Goal: Transaction & Acquisition: Purchase product/service

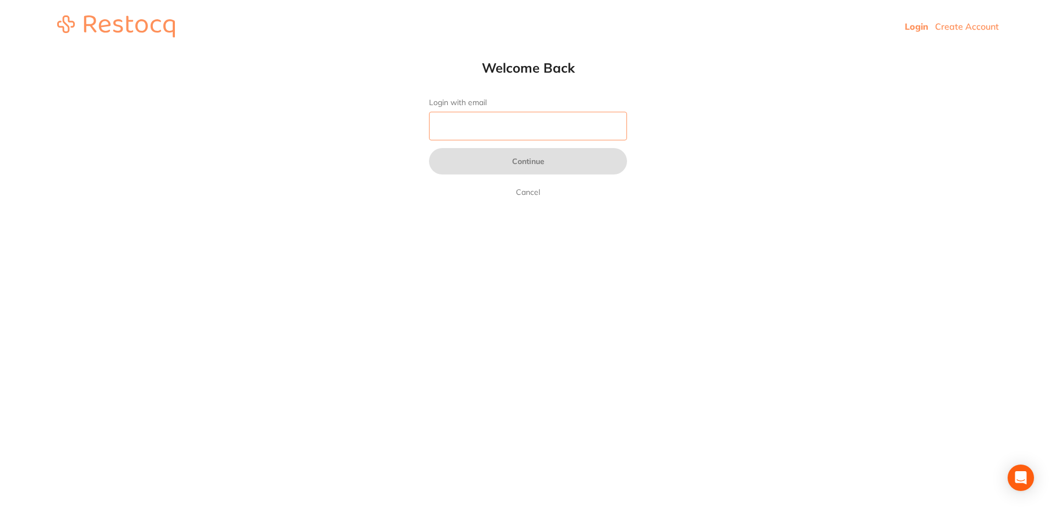
click at [484, 125] on input "Login with email" at bounding box center [528, 126] width 198 height 29
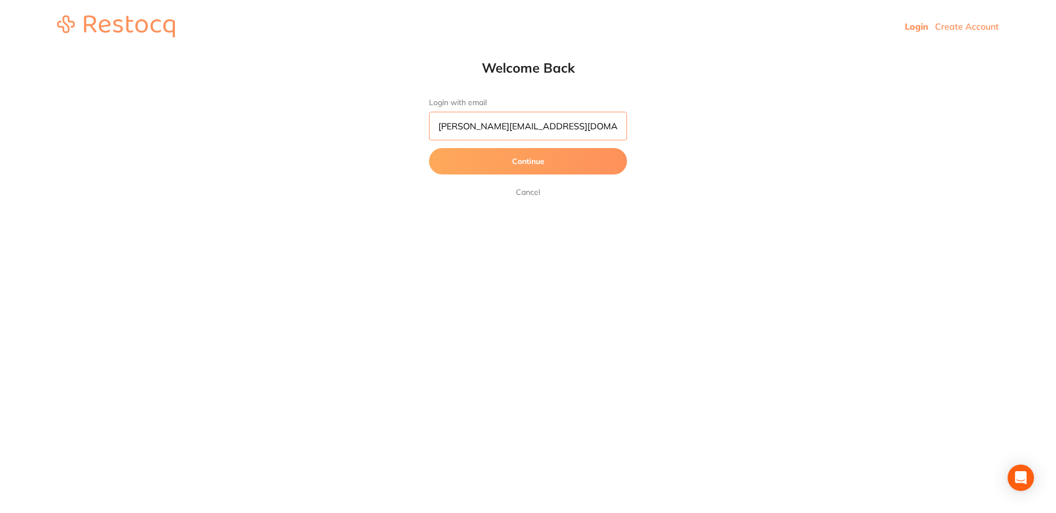
type input "nitheesh.kumar@terrificminds.com"
click at [541, 163] on button "Continue" at bounding box center [528, 161] width 198 height 26
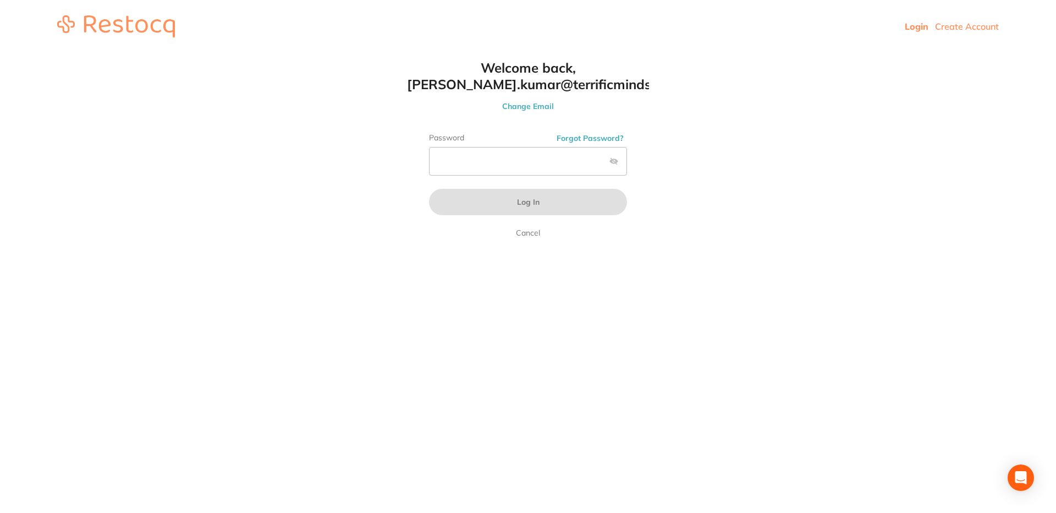
click at [586, 136] on button "Forgot Password?" at bounding box center [590, 138] width 74 height 10
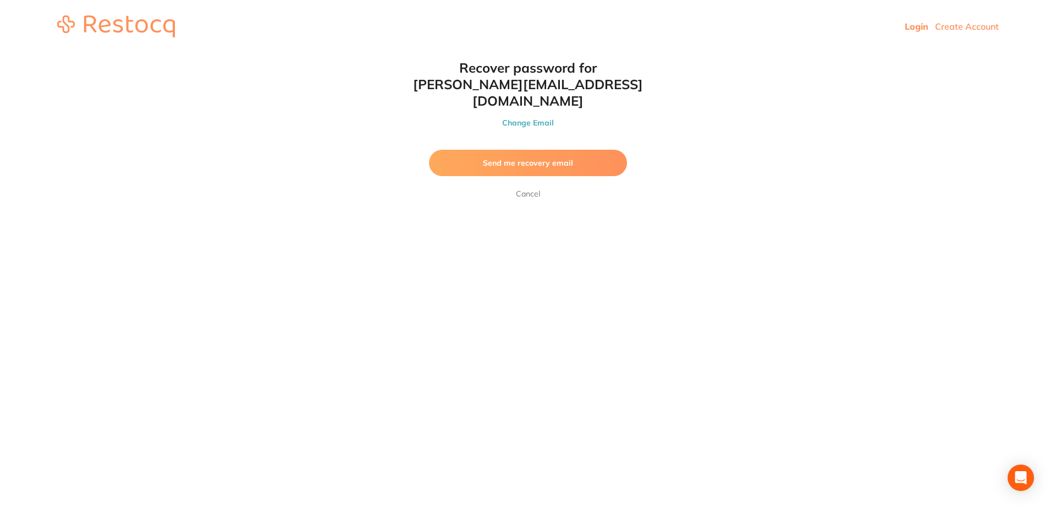
click at [533, 158] on span "Send me recovery email" at bounding box center [528, 163] width 90 height 10
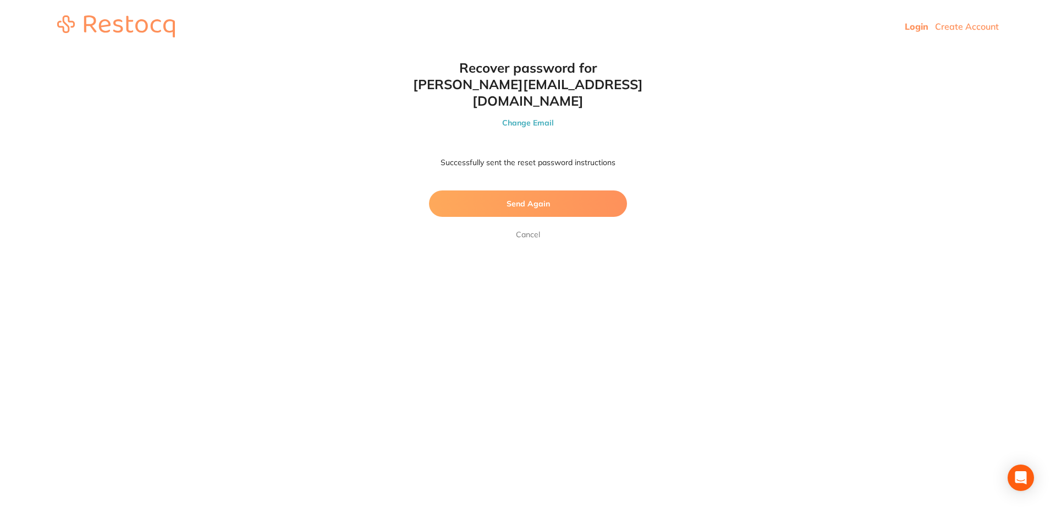
click at [531, 157] on p "Successfully sent the reset password instructions" at bounding box center [528, 162] width 198 height 11
click at [519, 157] on p "Successfully sent the reset password instructions" at bounding box center [528, 162] width 198 height 11
click at [529, 228] on link "Cancel" at bounding box center [528, 234] width 29 height 13
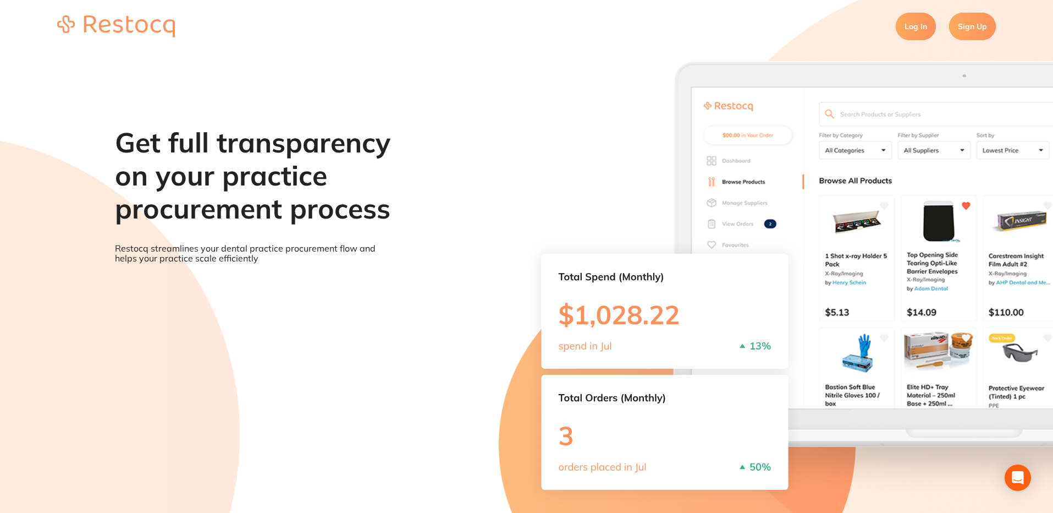
click at [905, 28] on link "Log In" at bounding box center [916, 26] width 40 height 27
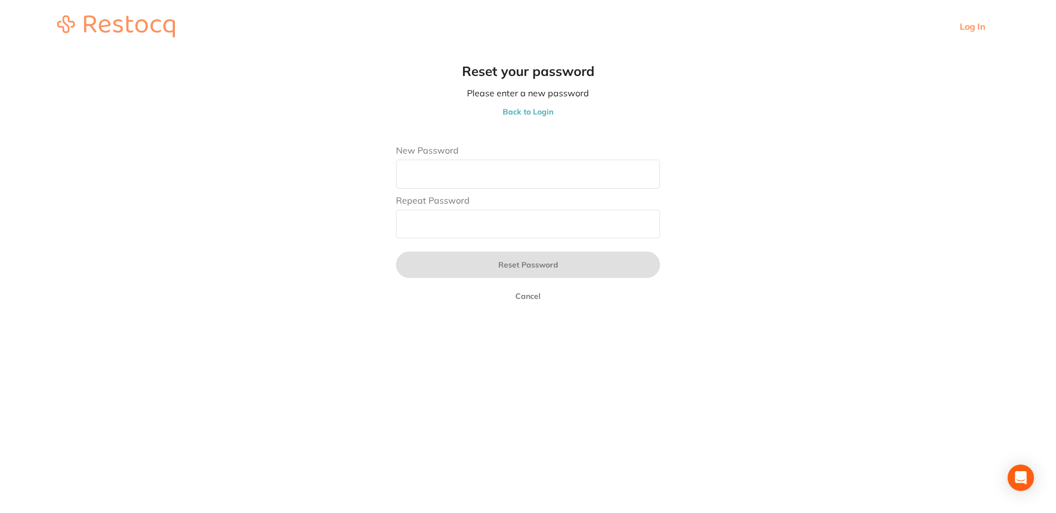
click at [536, 298] on button "Cancel" at bounding box center [528, 296] width 32 height 10
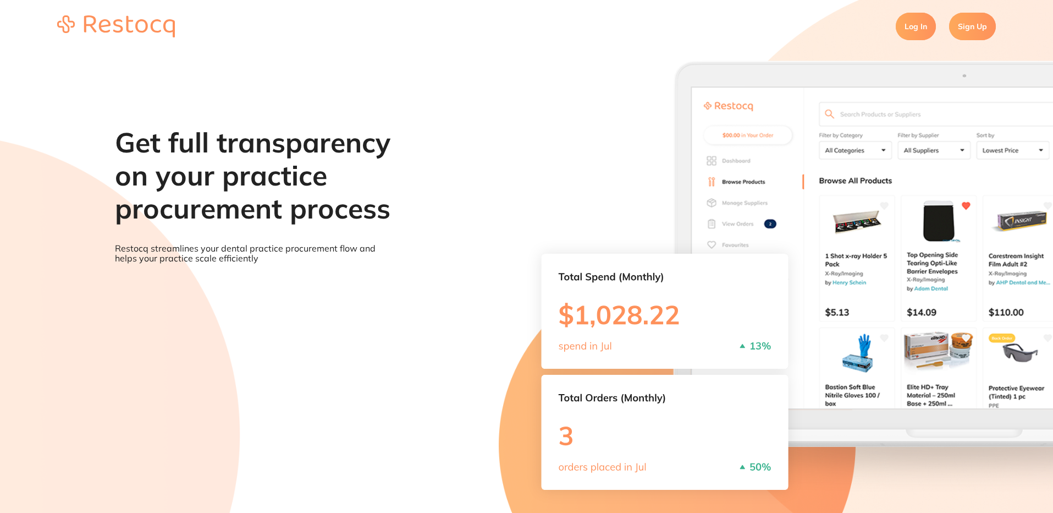
click at [905, 30] on link "Log In" at bounding box center [916, 26] width 40 height 27
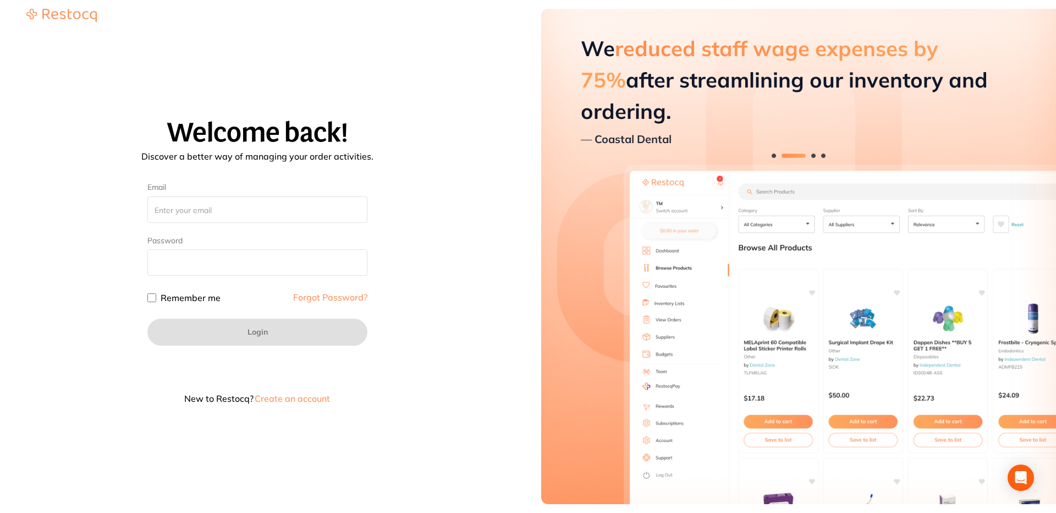
click at [301, 399] on button "Create an account" at bounding box center [293, 398] width 78 height 9
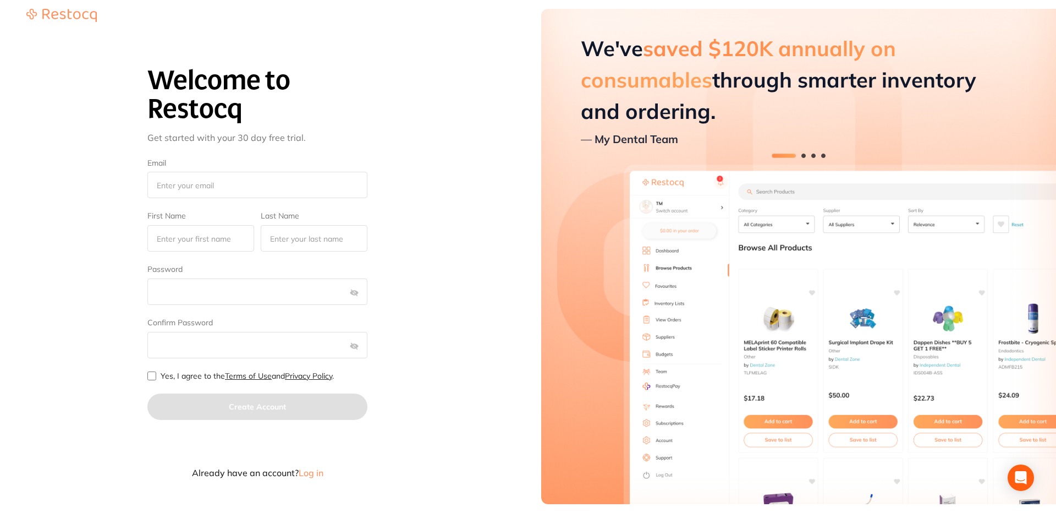
click at [320, 476] on span "Log in" at bounding box center [311, 472] width 25 height 11
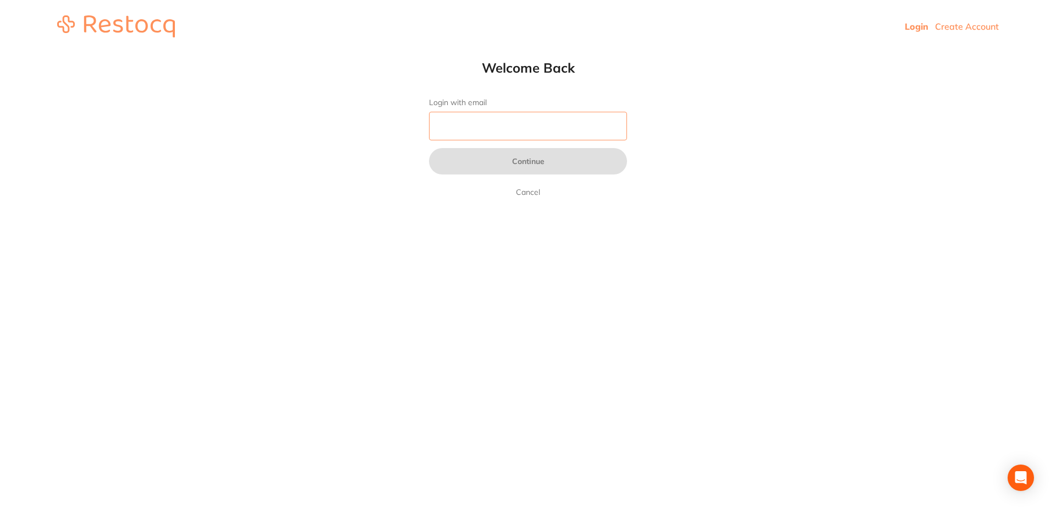
click at [477, 128] on input "Login with email" at bounding box center [528, 126] width 198 height 29
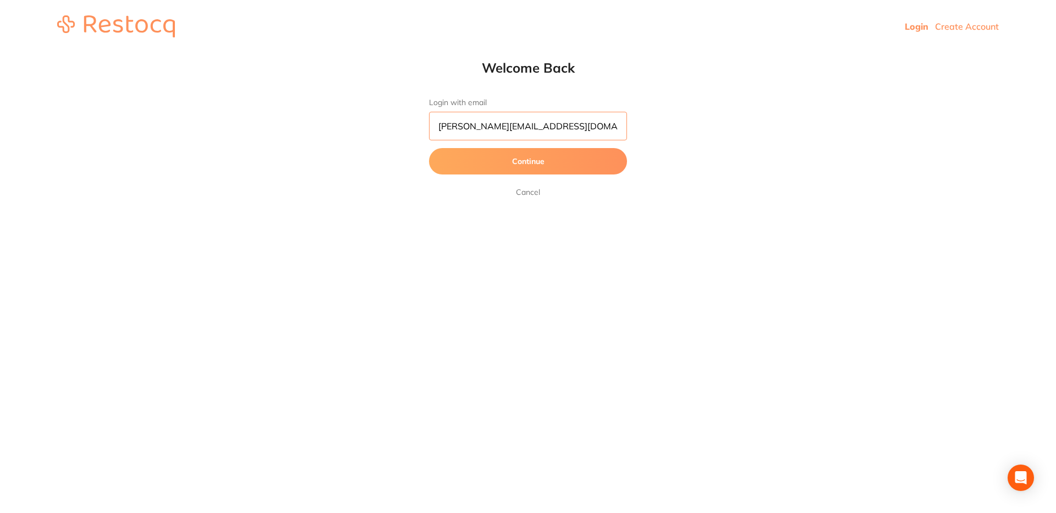
type input "nitheesh.kumar@terrificminds.com"
click at [429, 148] on button "Continue" at bounding box center [528, 161] width 198 height 26
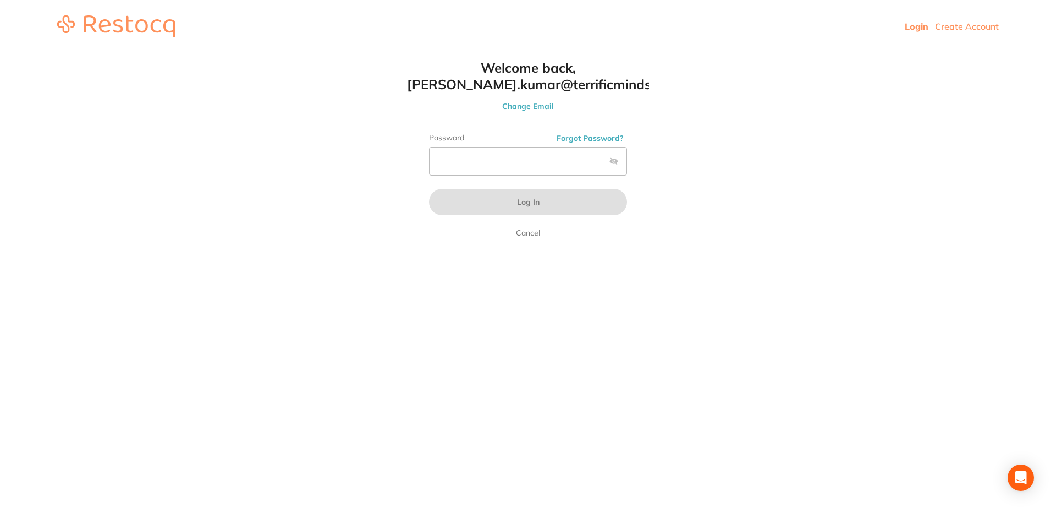
click at [592, 139] on button "Forgot Password?" at bounding box center [590, 138] width 74 height 10
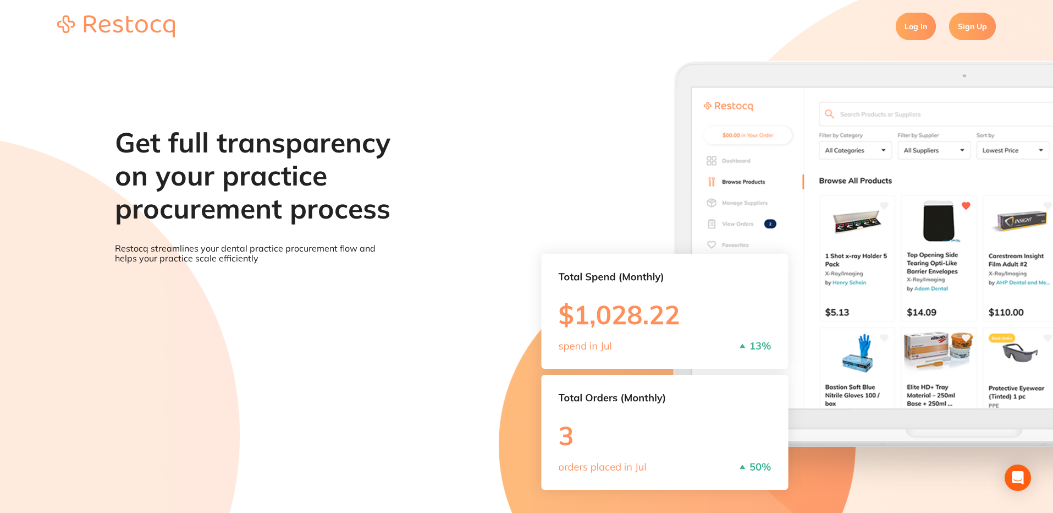
click at [906, 31] on link "Log In" at bounding box center [916, 26] width 40 height 27
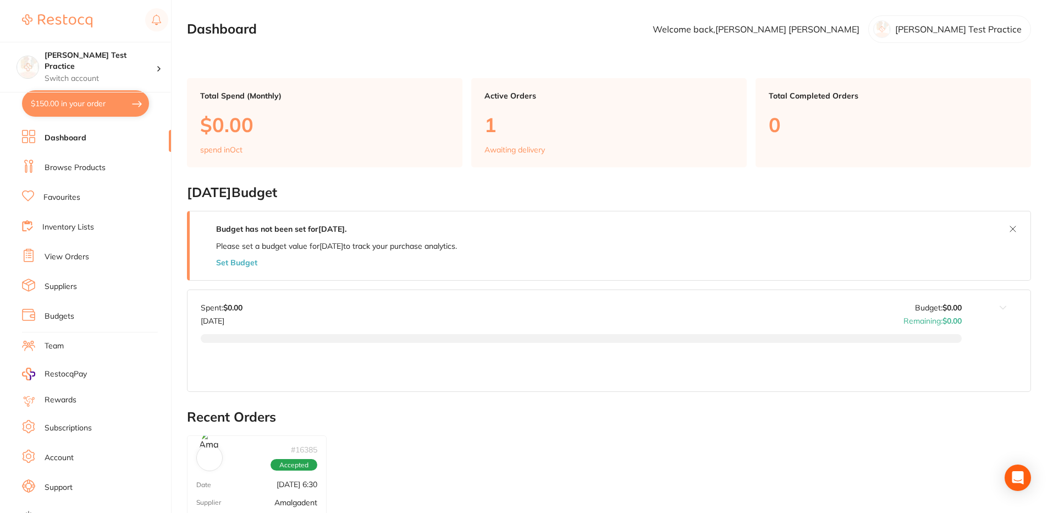
click at [71, 161] on li "Browse Products" at bounding box center [96, 167] width 149 height 16
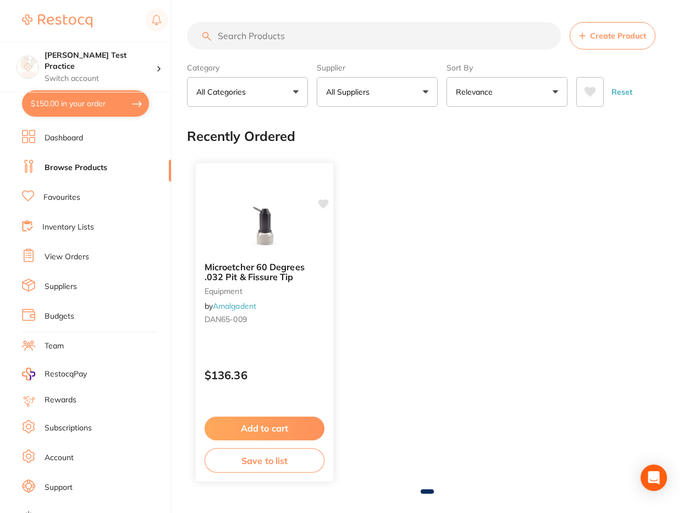
click at [280, 431] on button "Add to cart" at bounding box center [265, 428] width 120 height 24
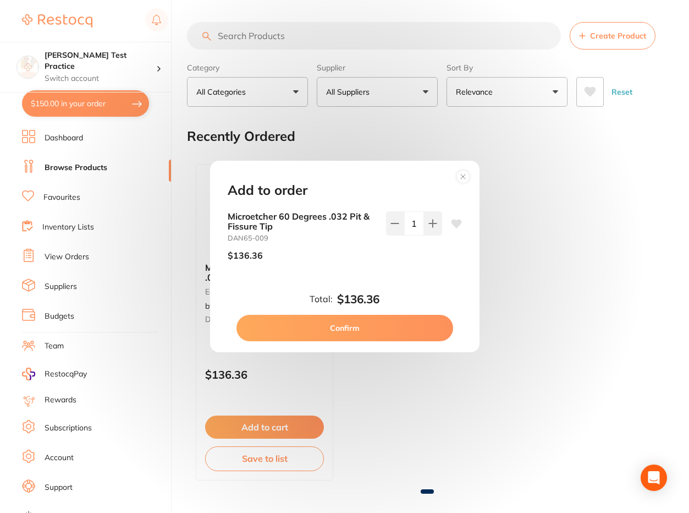
click at [463, 177] on icon at bounding box center [463, 176] width 4 height 4
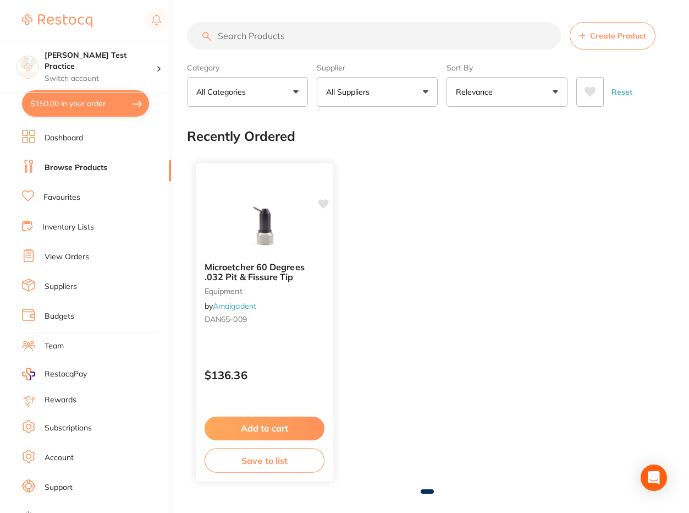
click at [290, 427] on button "Add to cart" at bounding box center [265, 428] width 120 height 24
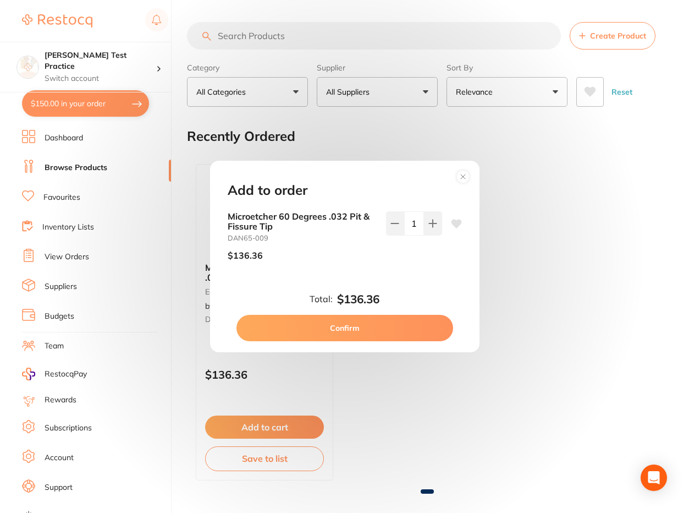
click at [463, 177] on icon at bounding box center [463, 176] width 4 height 4
